Goal: Navigation & Orientation: Find specific page/section

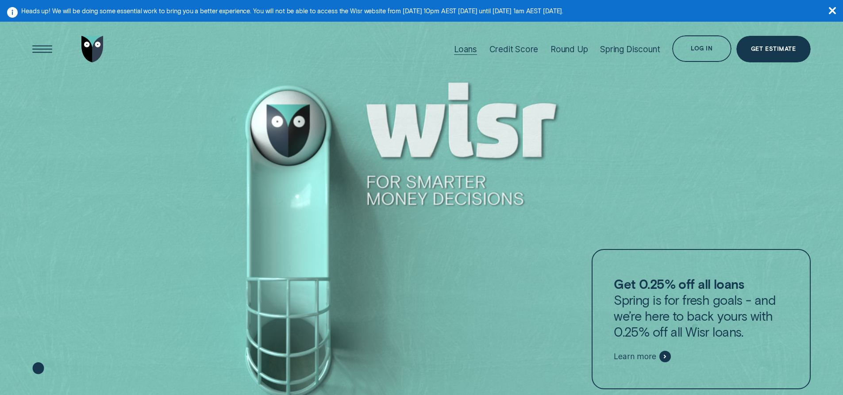
click at [467, 55] on div "Loans" at bounding box center [465, 48] width 23 height 59
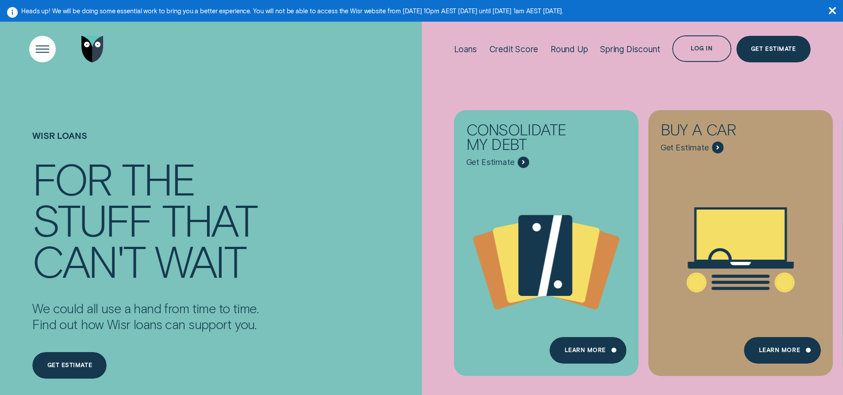
click at [42, 54] on div "Open Menu" at bounding box center [42, 50] width 38 height 38
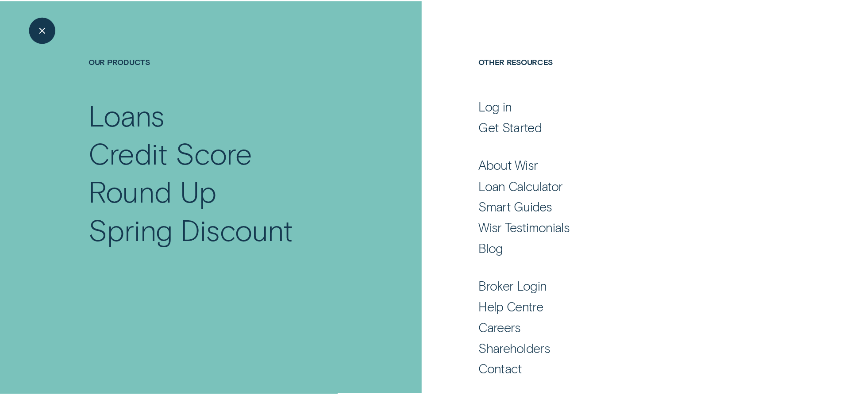
scroll to position [66, 0]
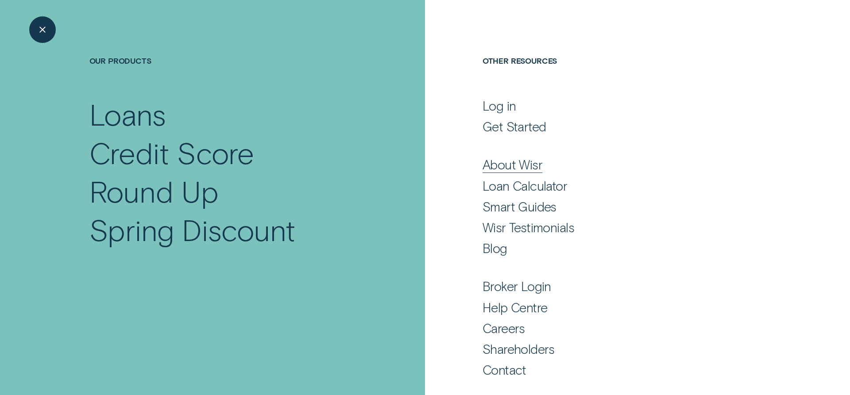
click at [517, 166] on div "About Wisr" at bounding box center [512, 165] width 60 height 16
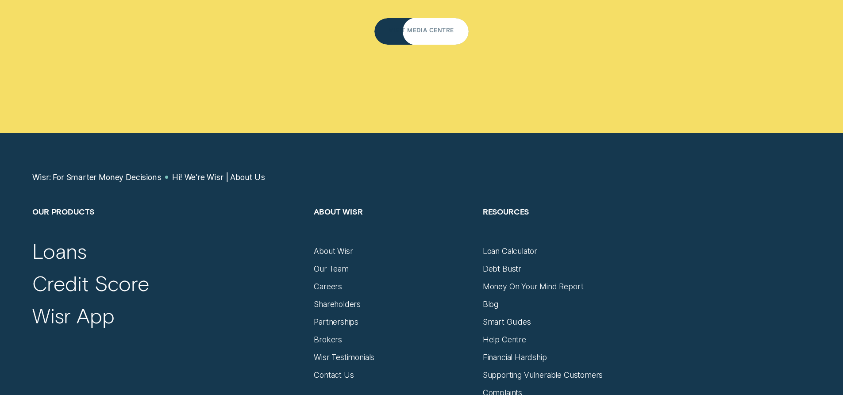
scroll to position [5929, 0]
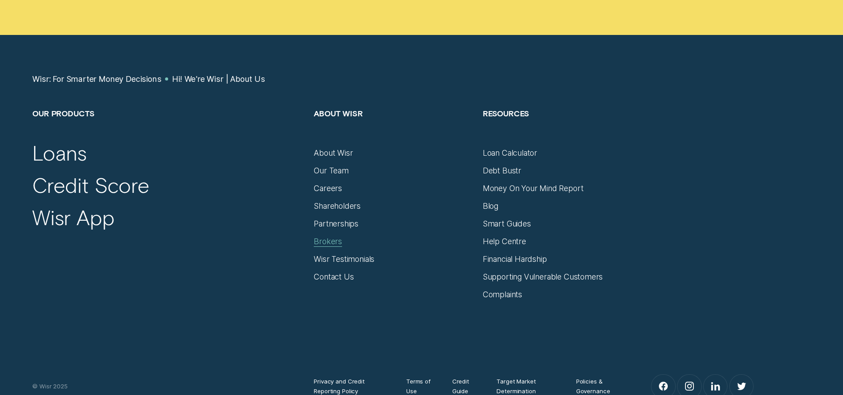
click at [334, 237] on div "Brokers" at bounding box center [328, 242] width 28 height 10
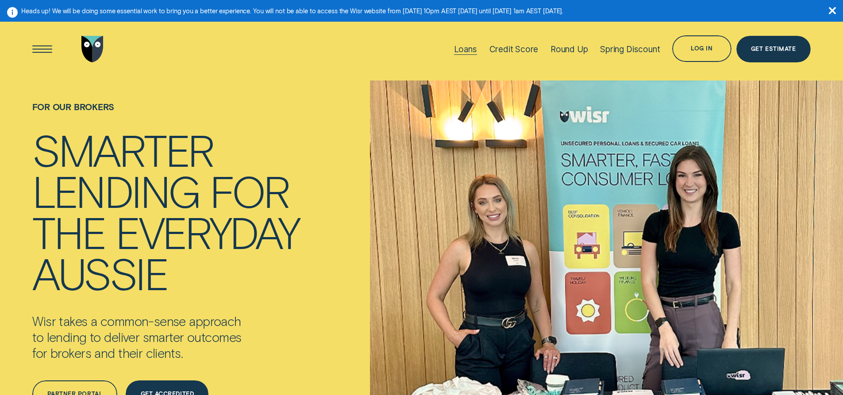
click at [461, 50] on div "Loans" at bounding box center [465, 49] width 23 height 10
